Goal: Information Seeking & Learning: Learn about a topic

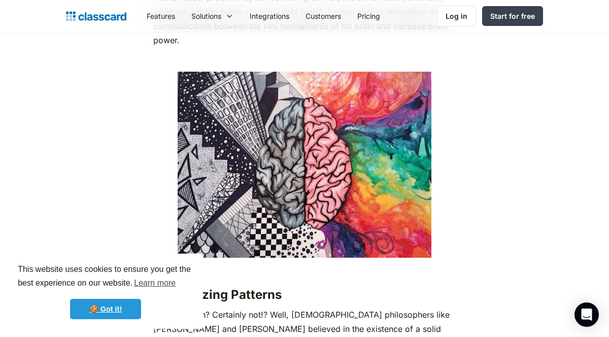
click at [111, 303] on link "🍪 Got it!" at bounding box center [105, 308] width 71 height 20
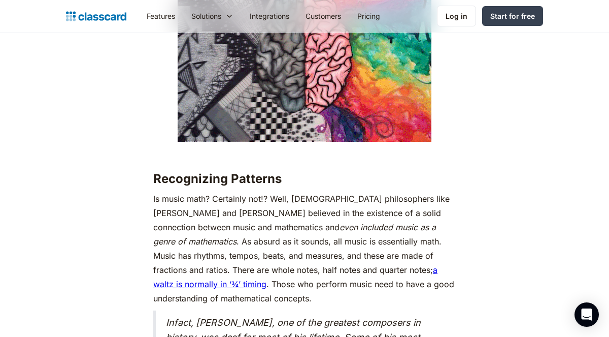
scroll to position [1178, 0]
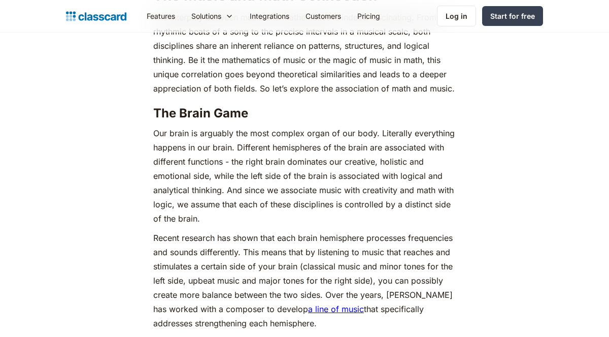
scroll to position [657, 0]
